Goal: Transaction & Acquisition: Subscribe to service/newsletter

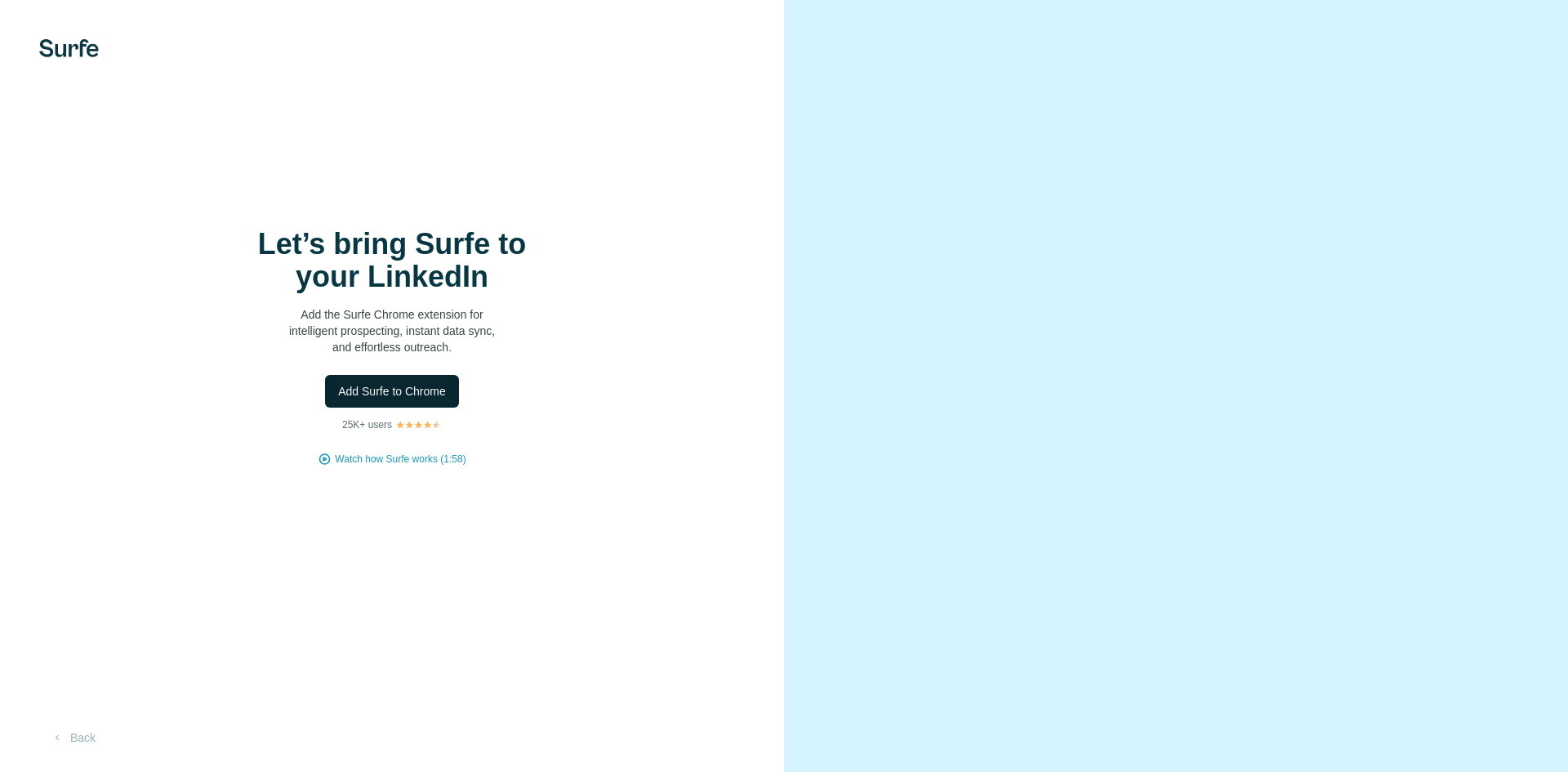
click at [420, 396] on span "Add Surfe to Chrome" at bounding box center [392, 390] width 108 height 16
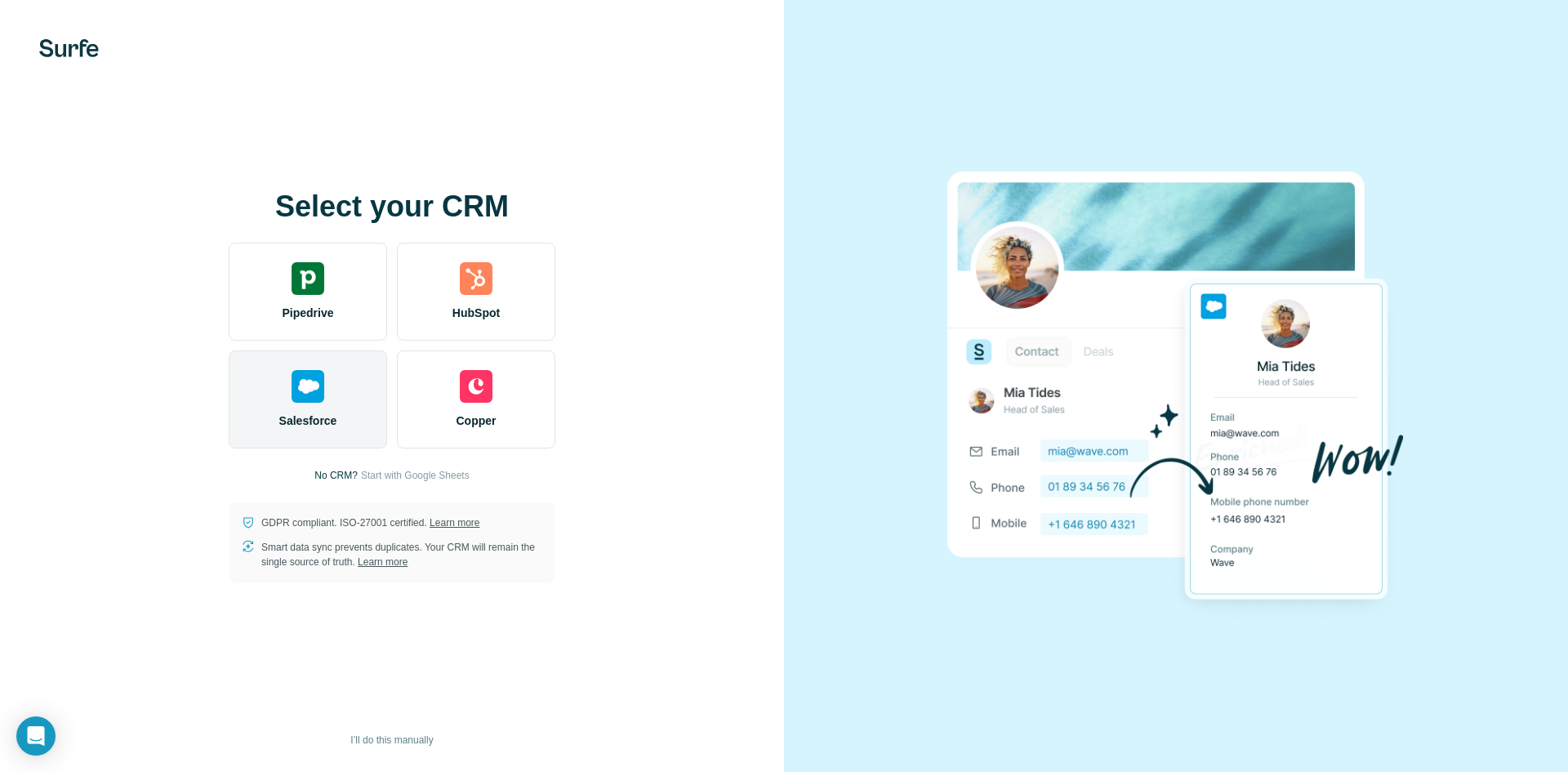
click at [311, 420] on span "Salesforce" at bounding box center [308, 420] width 58 height 16
click at [358, 386] on div "Salesforce" at bounding box center [308, 399] width 159 height 98
